Goal: Information Seeking & Learning: Understand process/instructions

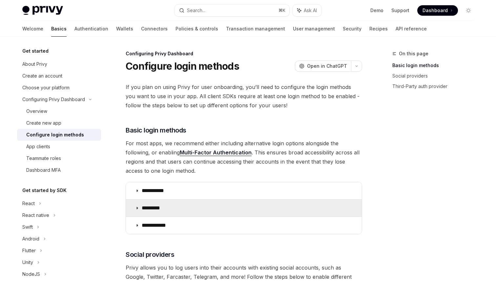
click at [137, 209] on icon at bounding box center [137, 208] width 4 height 4
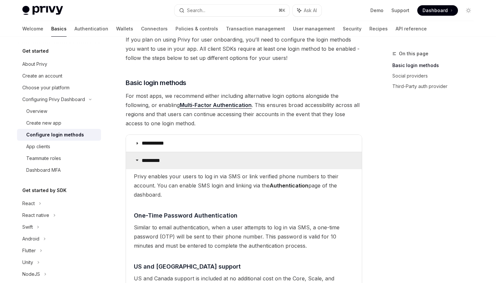
scroll to position [45, 0]
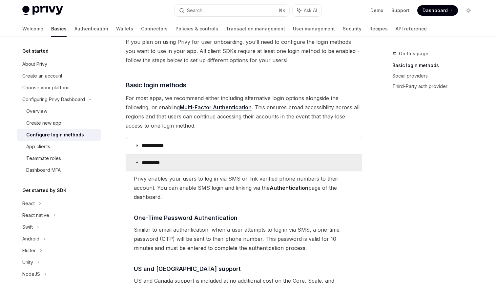
click at [141, 160] on summary "*********" at bounding box center [244, 163] width 236 height 17
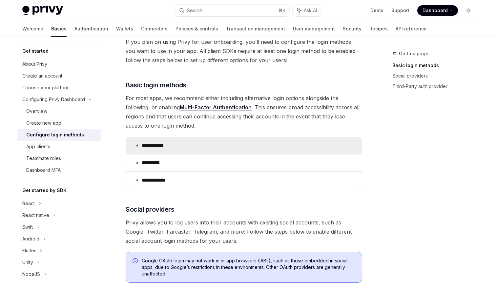
click at [141, 147] on summary "**********" at bounding box center [244, 145] width 236 height 17
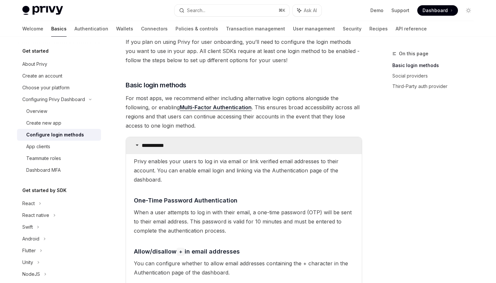
click at [141, 147] on summary "**********" at bounding box center [244, 145] width 236 height 17
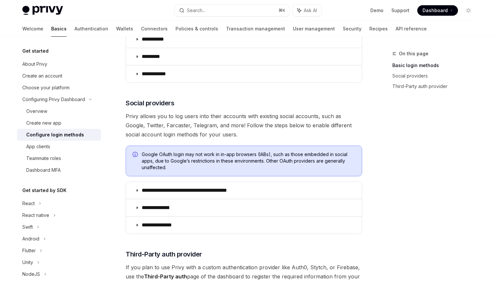
scroll to position [162, 0]
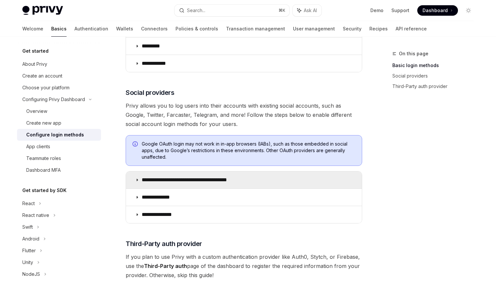
click at [190, 180] on p "**********" at bounding box center [196, 180] width 108 height 7
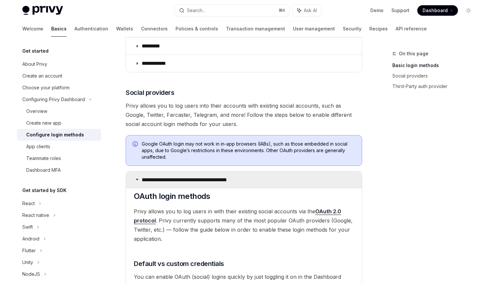
click at [190, 180] on p "**********" at bounding box center [196, 180] width 108 height 7
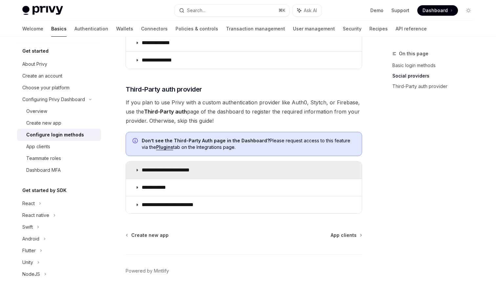
scroll to position [345, 0]
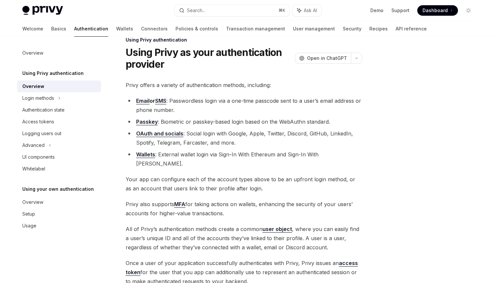
scroll to position [15, 0]
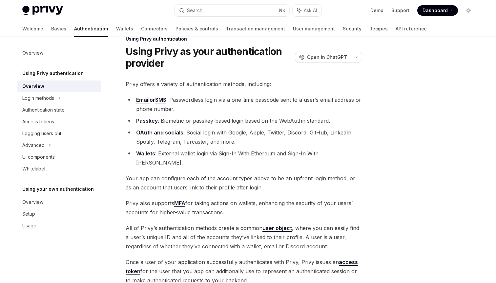
click at [166, 131] on link "OAuth and socials" at bounding box center [159, 132] width 47 height 7
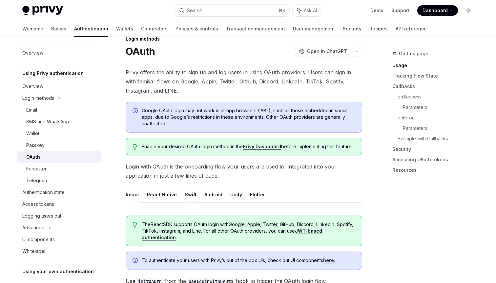
click at [190, 192] on button "Swift" at bounding box center [191, 194] width 12 height 15
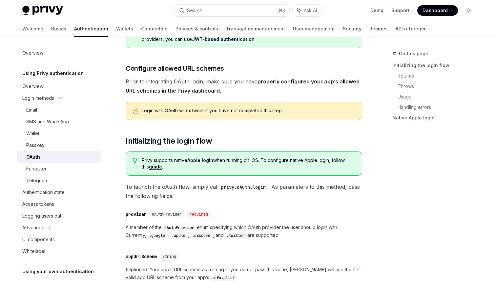
scroll to position [226, 0]
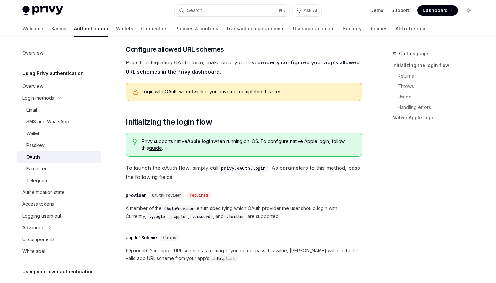
click at [311, 196] on div "​ provider OAuthProvider required" at bounding box center [241, 196] width 230 height 8
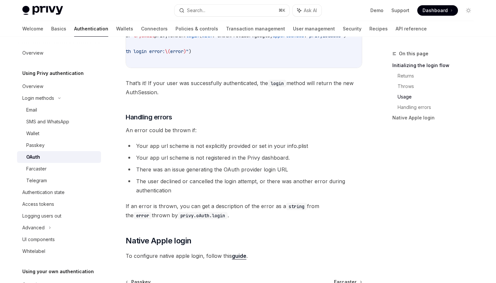
scroll to position [638, 0]
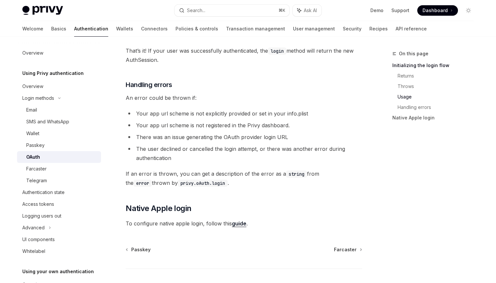
click at [240, 227] on link "guide" at bounding box center [239, 224] width 14 height 7
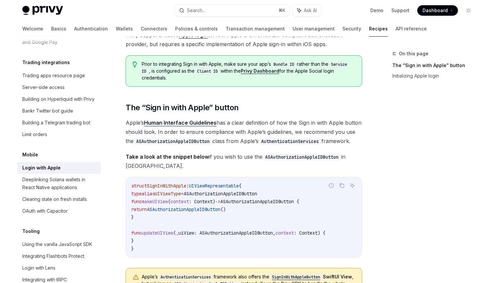
scroll to position [9, 0]
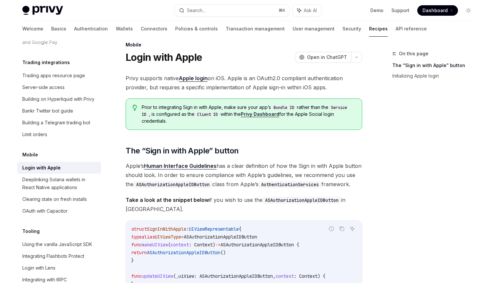
click at [264, 113] on link "Privy Dashboard" at bounding box center [260, 114] width 38 height 6
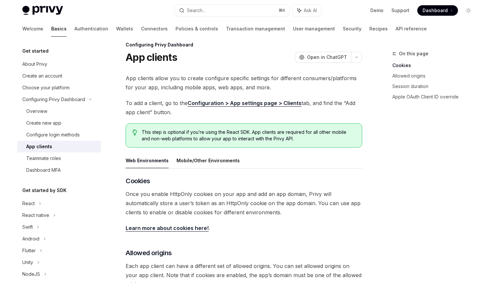
click at [393, 167] on div "On this page Cookies Allowed origins Session duration Apple OAuth Client ID ove…" at bounding box center [429, 167] width 100 height 234
click at [193, 164] on button "Mobile/Other Environments" at bounding box center [207, 160] width 63 height 15
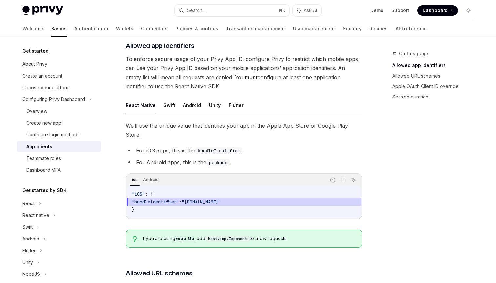
scroll to position [173, 0]
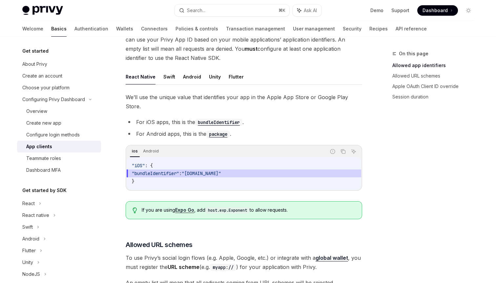
click at [431, 154] on div "On this page Allowed app identifiers Allowed URL schemes Apple OAuth Client ID …" at bounding box center [429, 167] width 100 height 234
click at [166, 76] on button "Swift" at bounding box center [169, 76] width 12 height 15
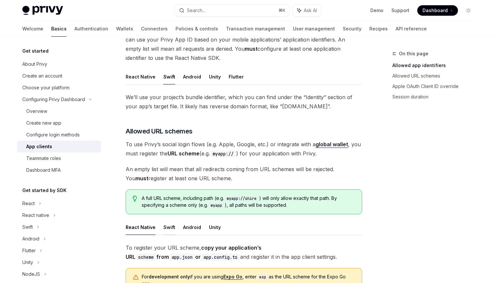
click at [164, 226] on button "Swift" at bounding box center [169, 227] width 12 height 15
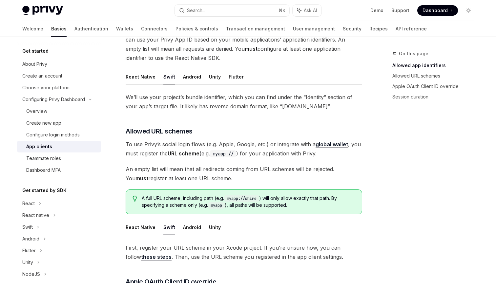
type textarea "*"
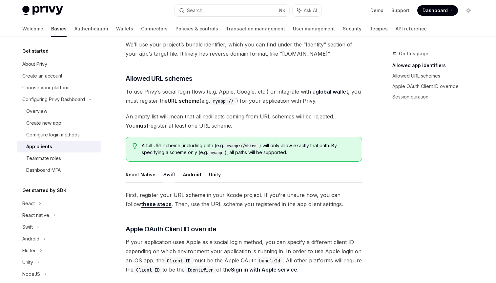
scroll to position [305, 0]
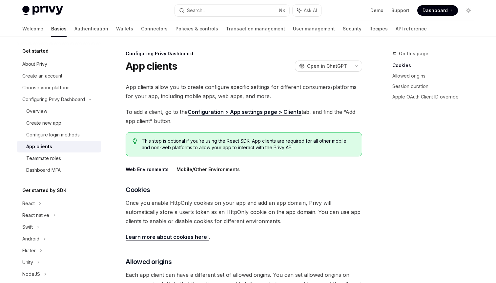
click at [203, 172] on button "Mobile/Other Environments" at bounding box center [207, 169] width 63 height 15
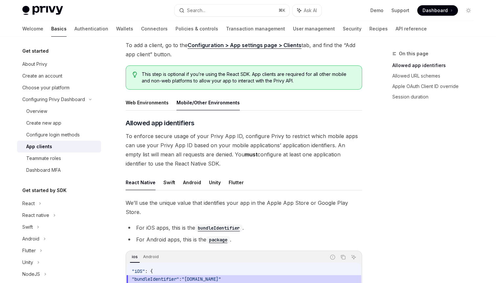
scroll to position [90, 0]
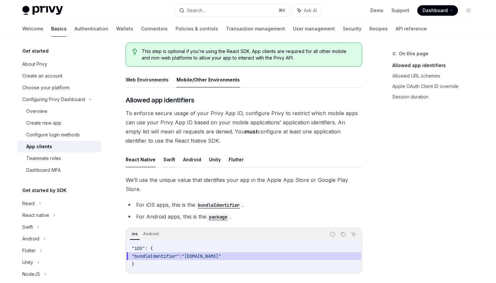
click at [166, 162] on button "Swift" at bounding box center [169, 159] width 12 height 15
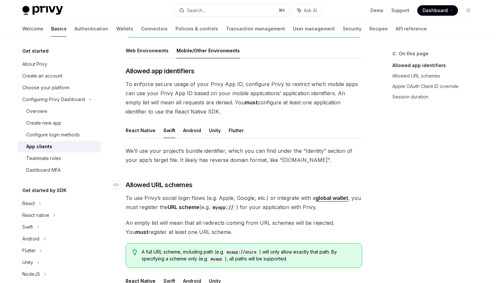
scroll to position [164, 0]
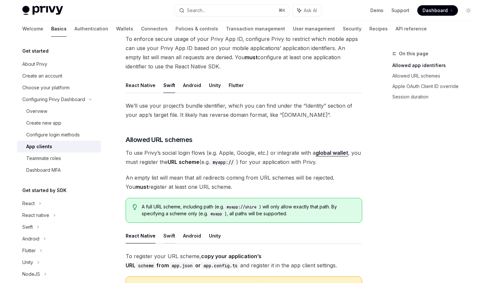
click at [166, 237] on button "Swift" at bounding box center [169, 235] width 12 height 15
type textarea "*"
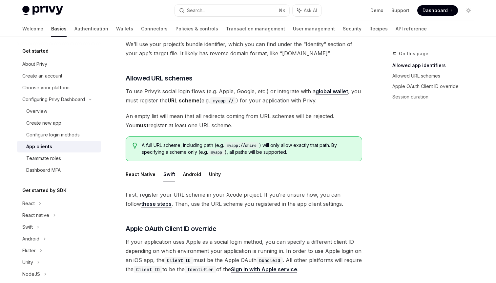
scroll to position [247, 0]
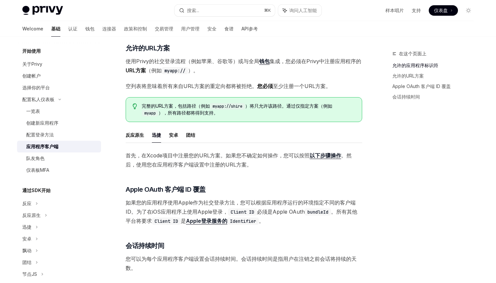
click at [268, 210] on span "如果您的应用程序使用Apple作为社交登录方法，您可以根据应用程序运行的环境指定不同的客户端ID。为了在iOS应用程序上使用Apple登录， Client I…" at bounding box center [244, 212] width 236 height 28
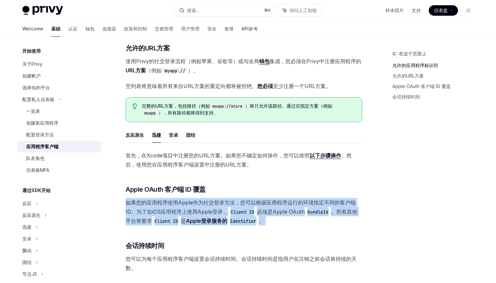
click at [274, 218] on span "如果您的应用程序使用Apple作为社交登录方法，您可以根据应用程序运行的环境指定不同的客户端ID。为了在iOS应用程序上使用Apple登录， Client I…" at bounding box center [244, 212] width 236 height 28
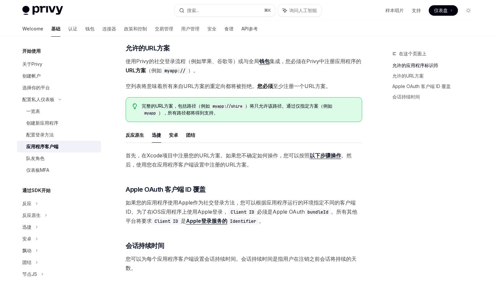
click at [321, 155] on link "以下步骤操作" at bounding box center [324, 155] width 31 height 7
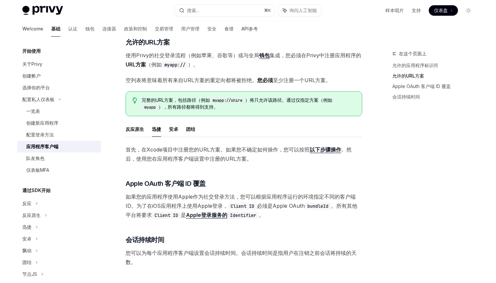
click at [390, 178] on div "在这个页面上 允许的应用程序标识符 允许的URL方案 Apple OAuth 客户端 ID 覆盖 会话持续时间" at bounding box center [429, 167] width 100 height 234
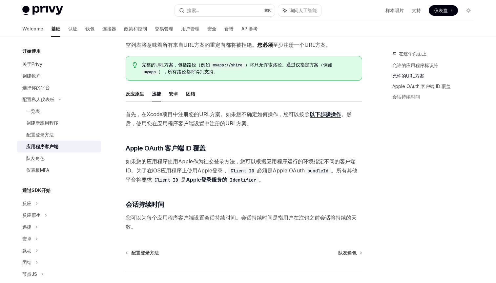
scroll to position [289, 0]
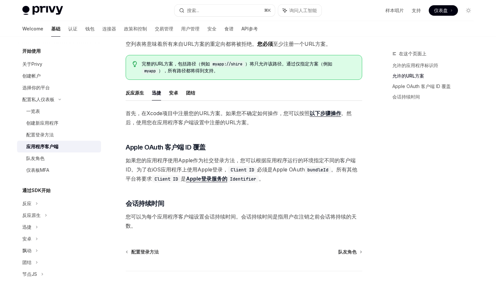
click at [404, 153] on div "在这个页面上 允许的应用程序标识符 允许的URL方案 Apple OAuth 客户端 ID 覆盖 会话持续时间" at bounding box center [429, 167] width 100 height 234
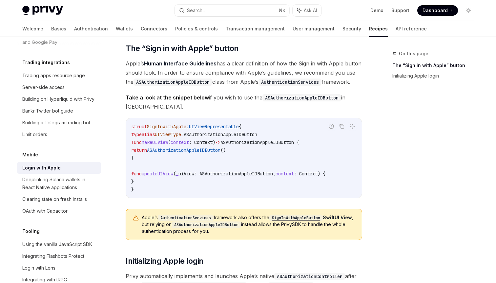
scroll to position [98, 0]
